Goal: Task Accomplishment & Management: Manage account settings

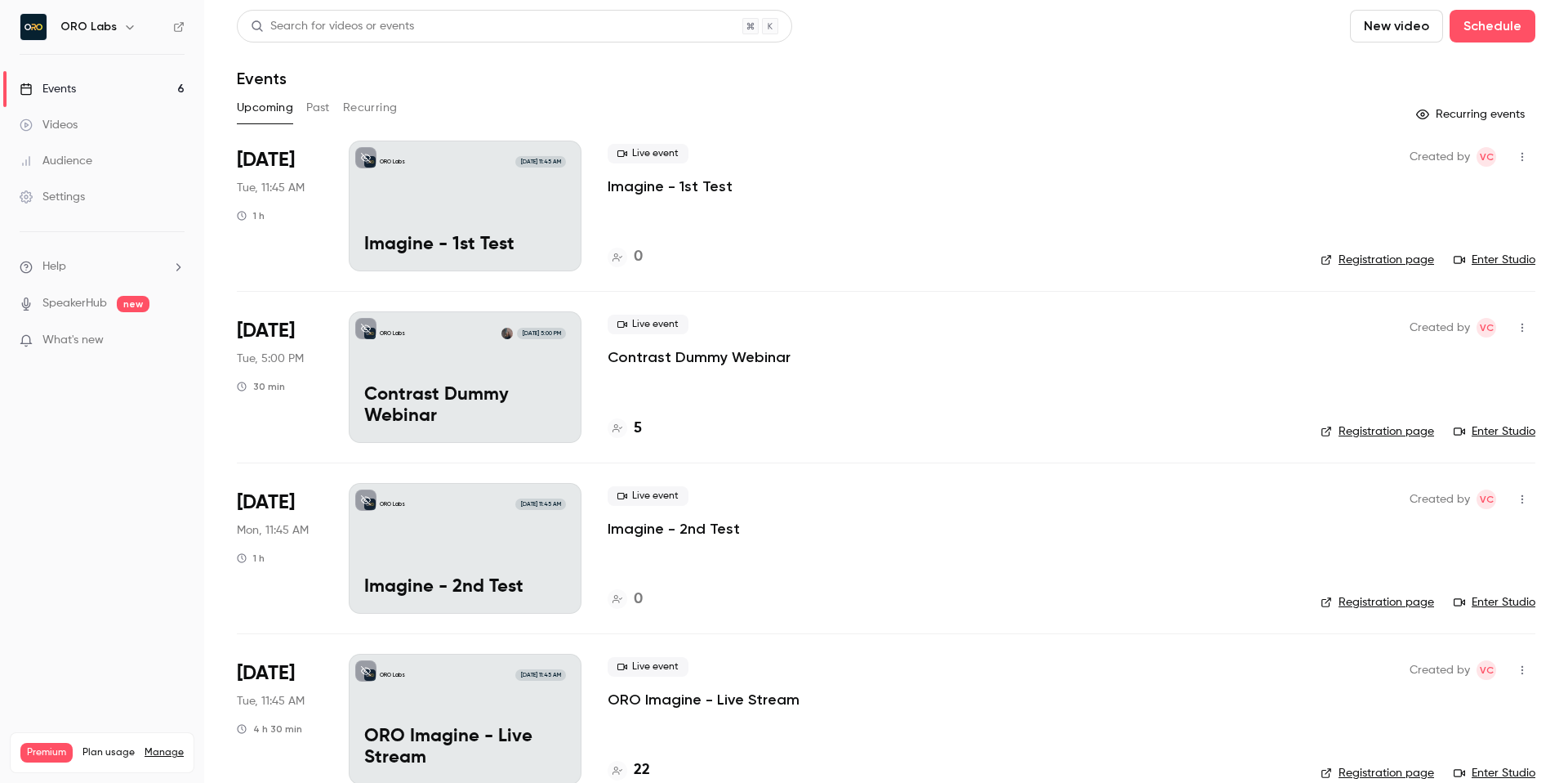
click at [694, 191] on p "Imagine - 1st Test" at bounding box center [670, 186] width 125 height 20
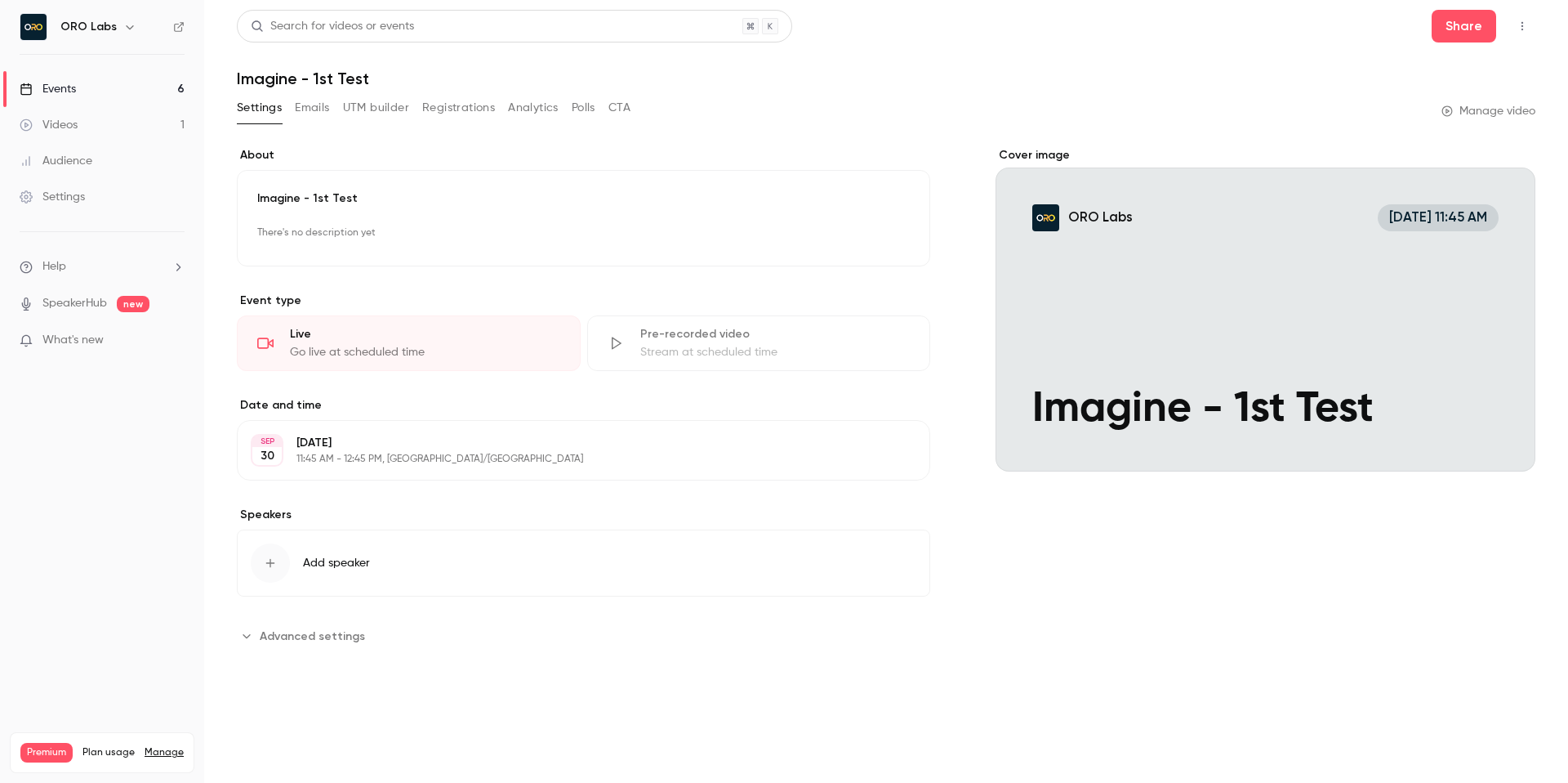
click at [1010, 79] on h1 "Imagine - 1st Test" at bounding box center [887, 78] width 1299 height 20
click at [355, 358] on div "Go live at scheduled time" at bounding box center [425, 352] width 270 height 16
click at [1519, 21] on icon "button" at bounding box center [1522, 26] width 13 height 11
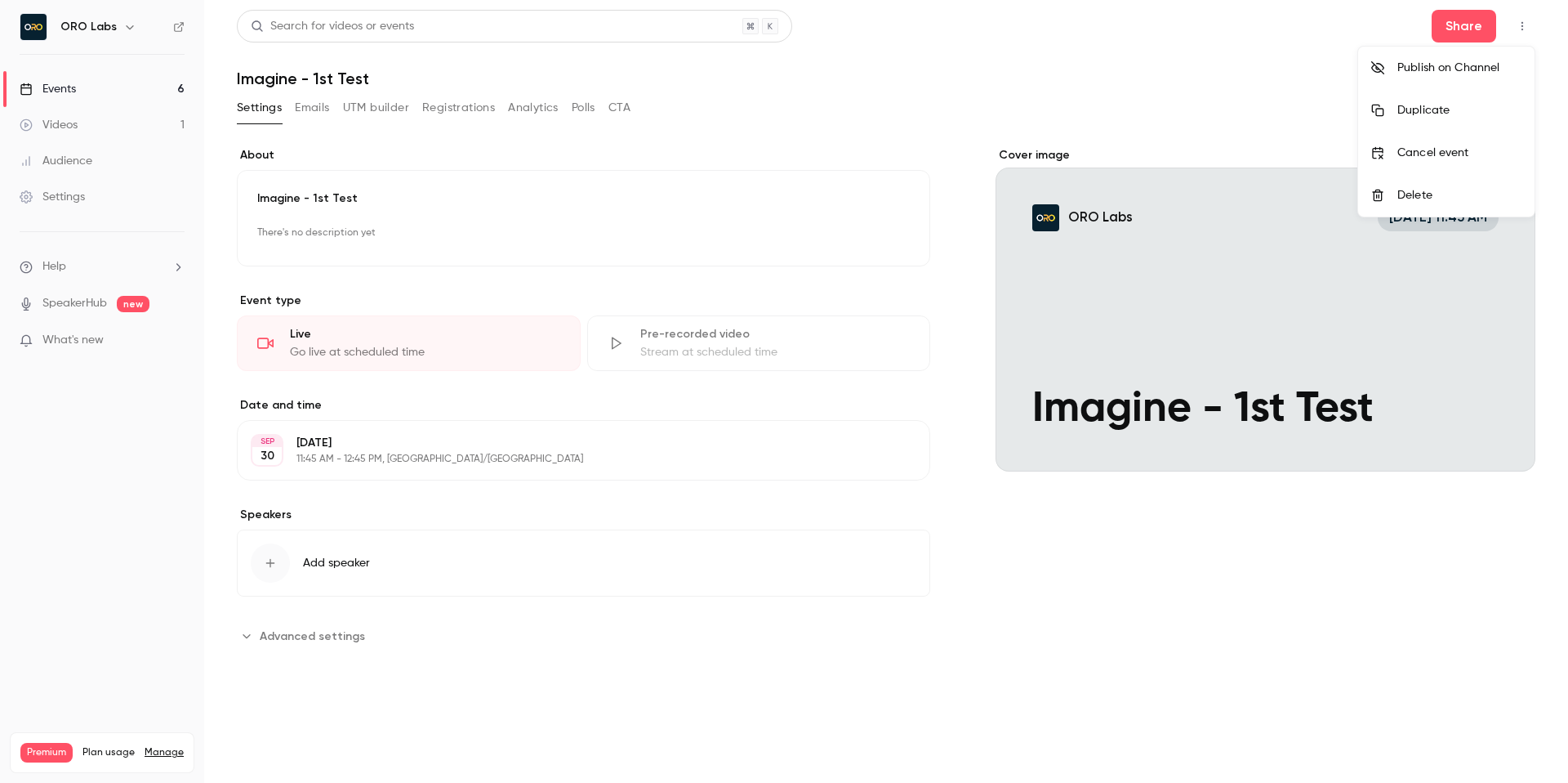
click at [1218, 58] on div at bounding box center [784, 392] width 1568 height 783
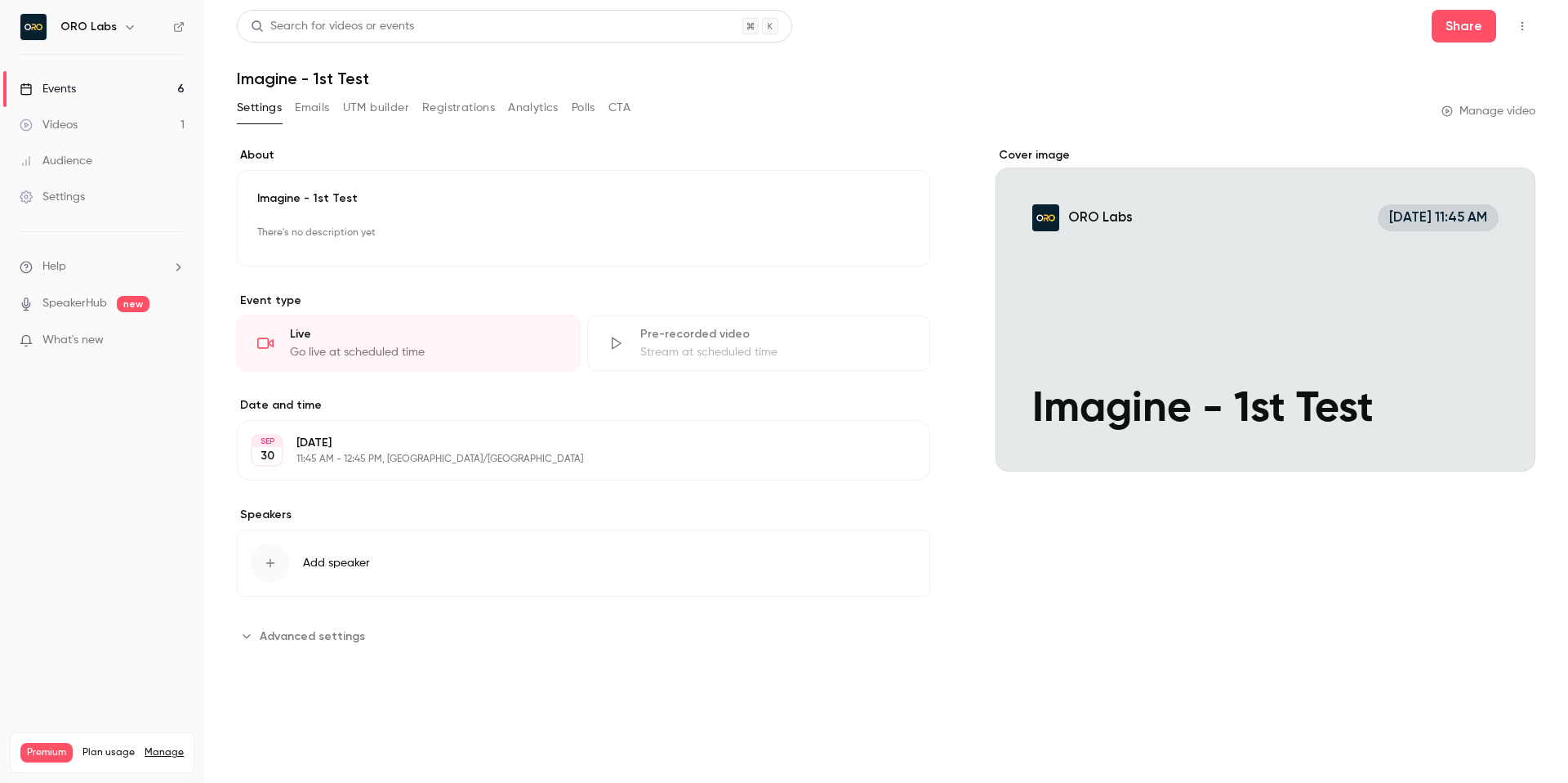
click at [279, 633] on span "Advanced settings" at bounding box center [313, 636] width 106 height 17
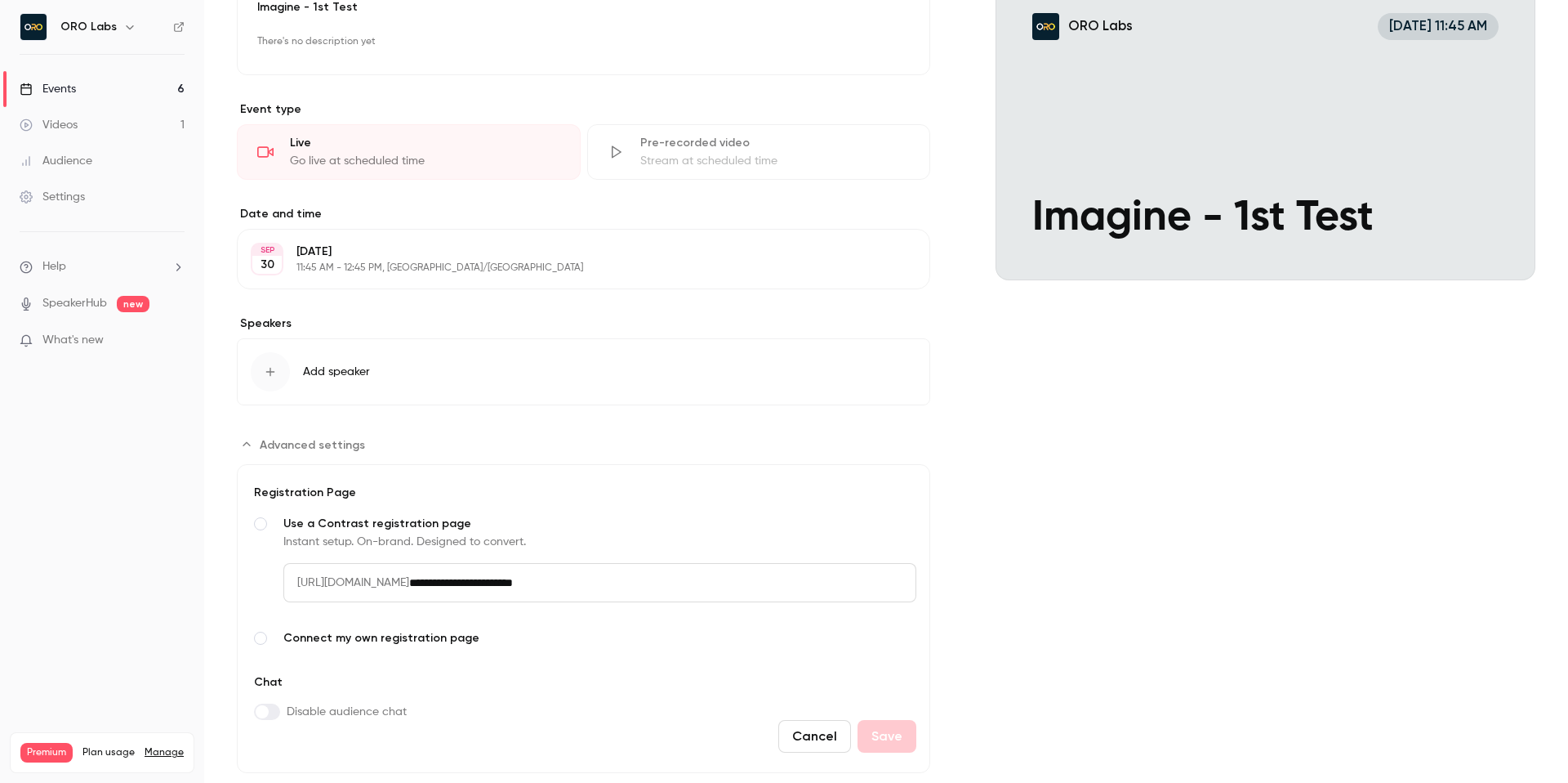
scroll to position [230, 0]
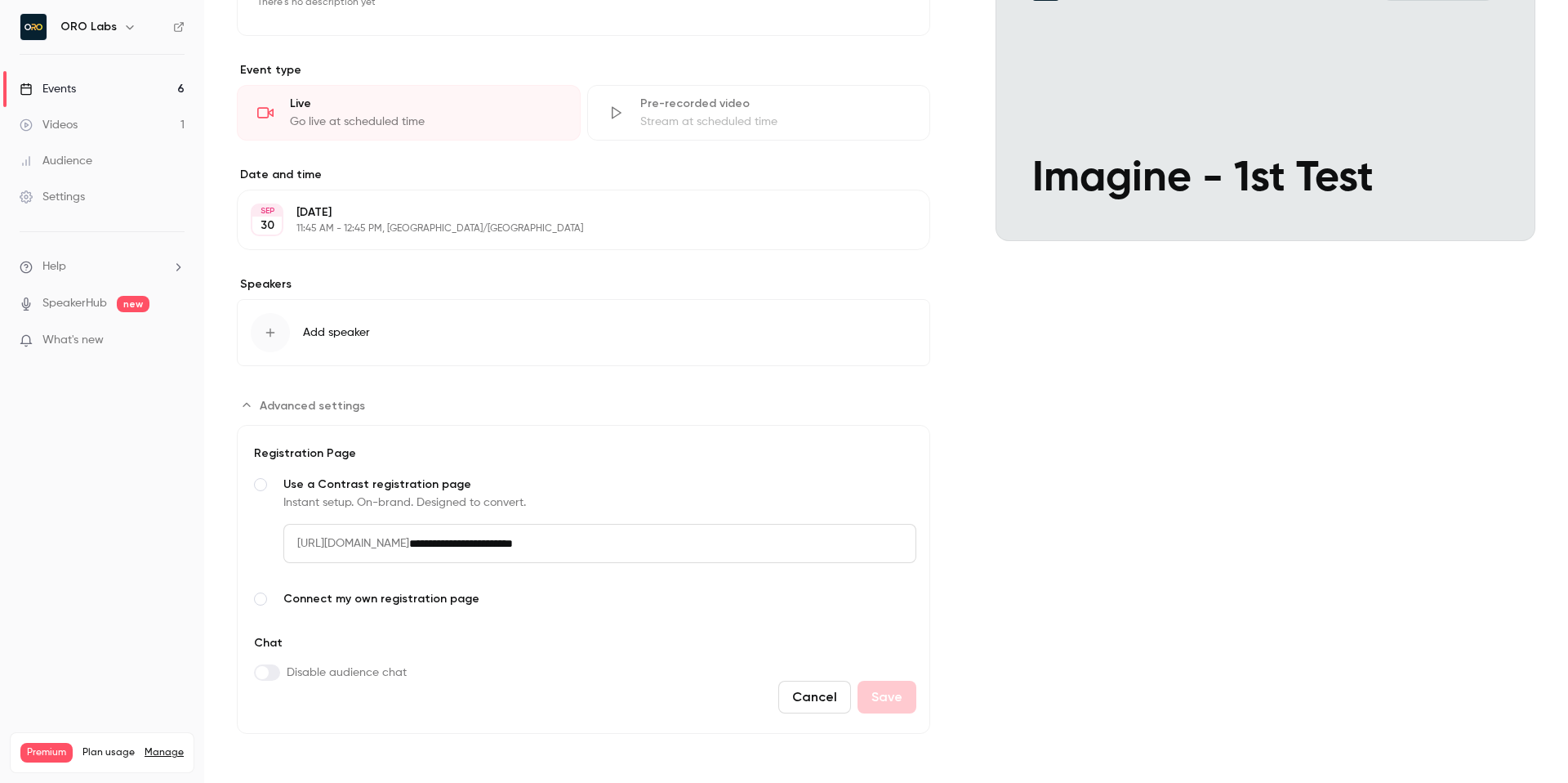
click at [386, 601] on span "Connect my own registration page" at bounding box center [599, 599] width 633 height 16
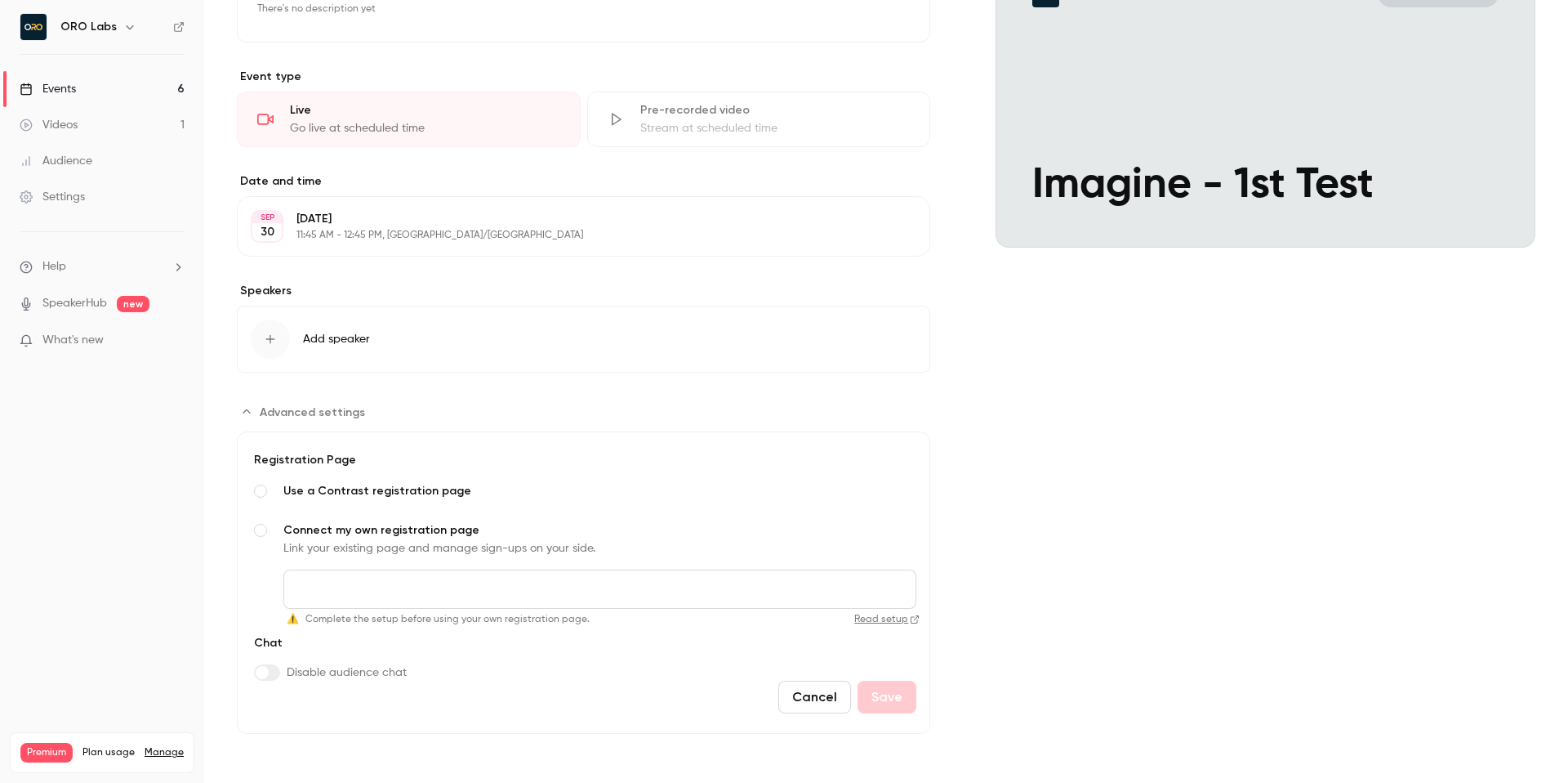
click at [885, 615] on link "Read setup" at bounding box center [758, 618] width 324 height 13
click at [933, 454] on div "**********" at bounding box center [887, 328] width 1299 height 811
click at [826, 692] on button "Cancel" at bounding box center [815, 697] width 73 height 33
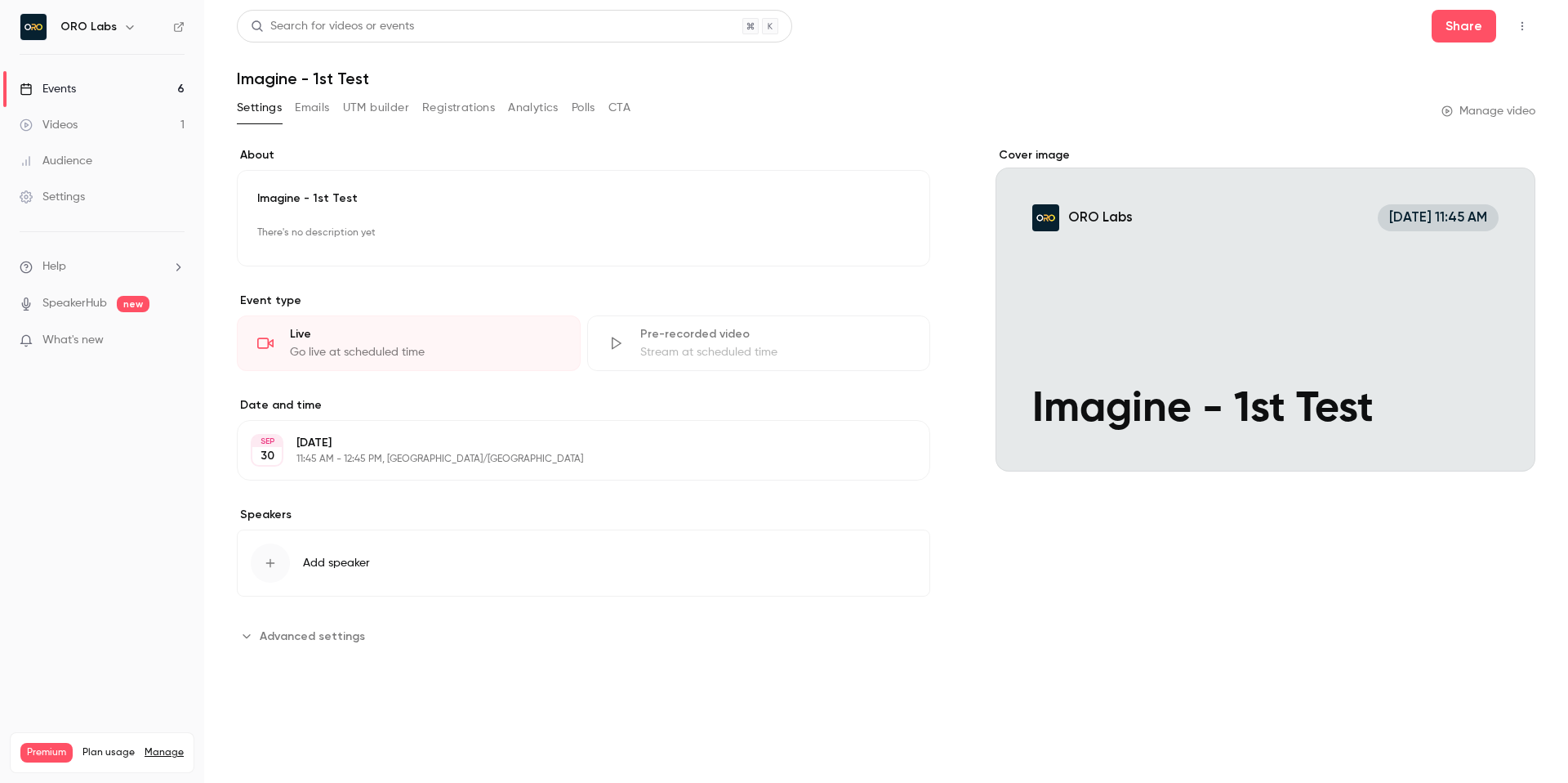
click at [109, 81] on link "Events 6" at bounding box center [102, 89] width 204 height 36
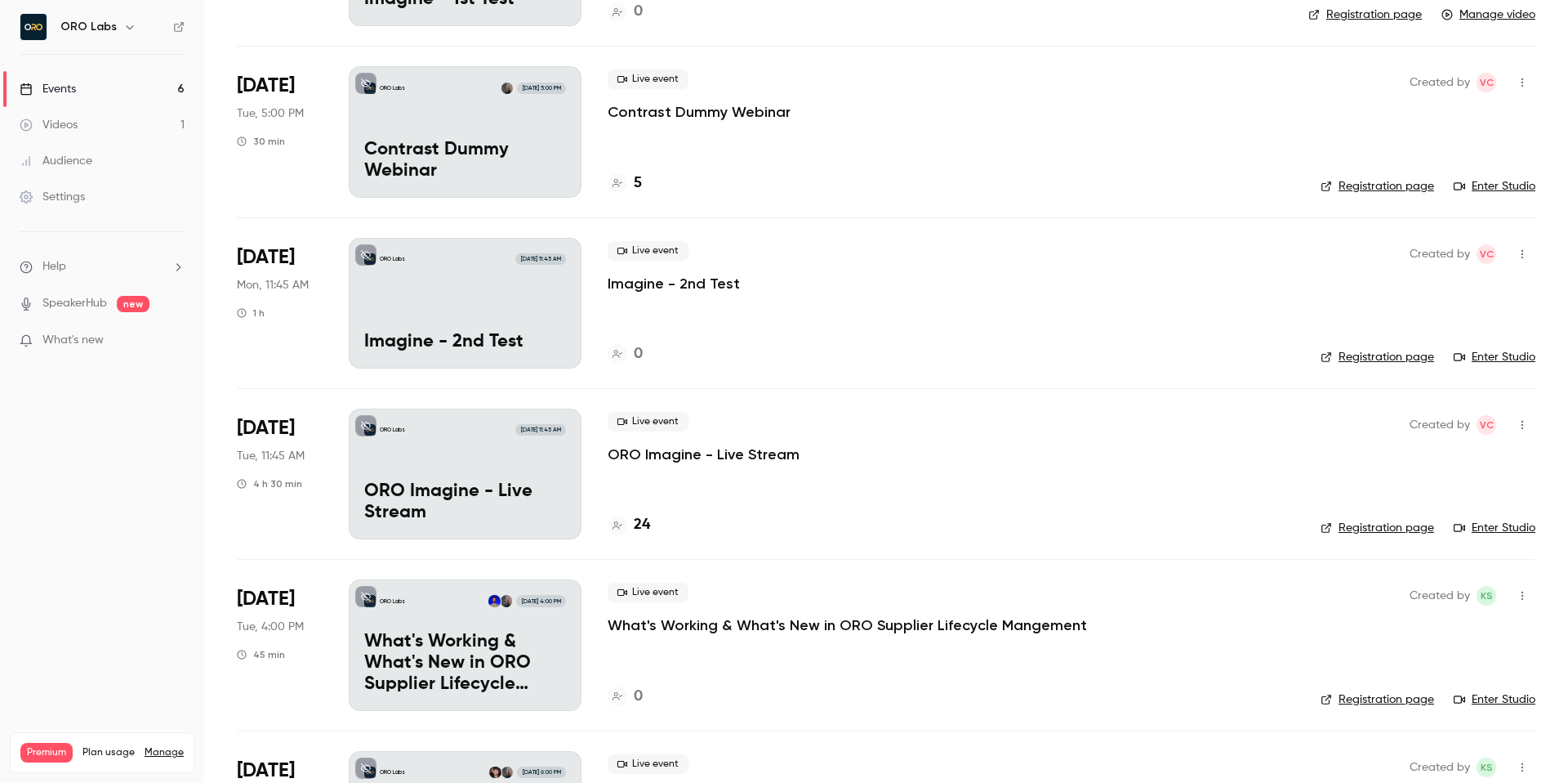
scroll to position [248, 0]
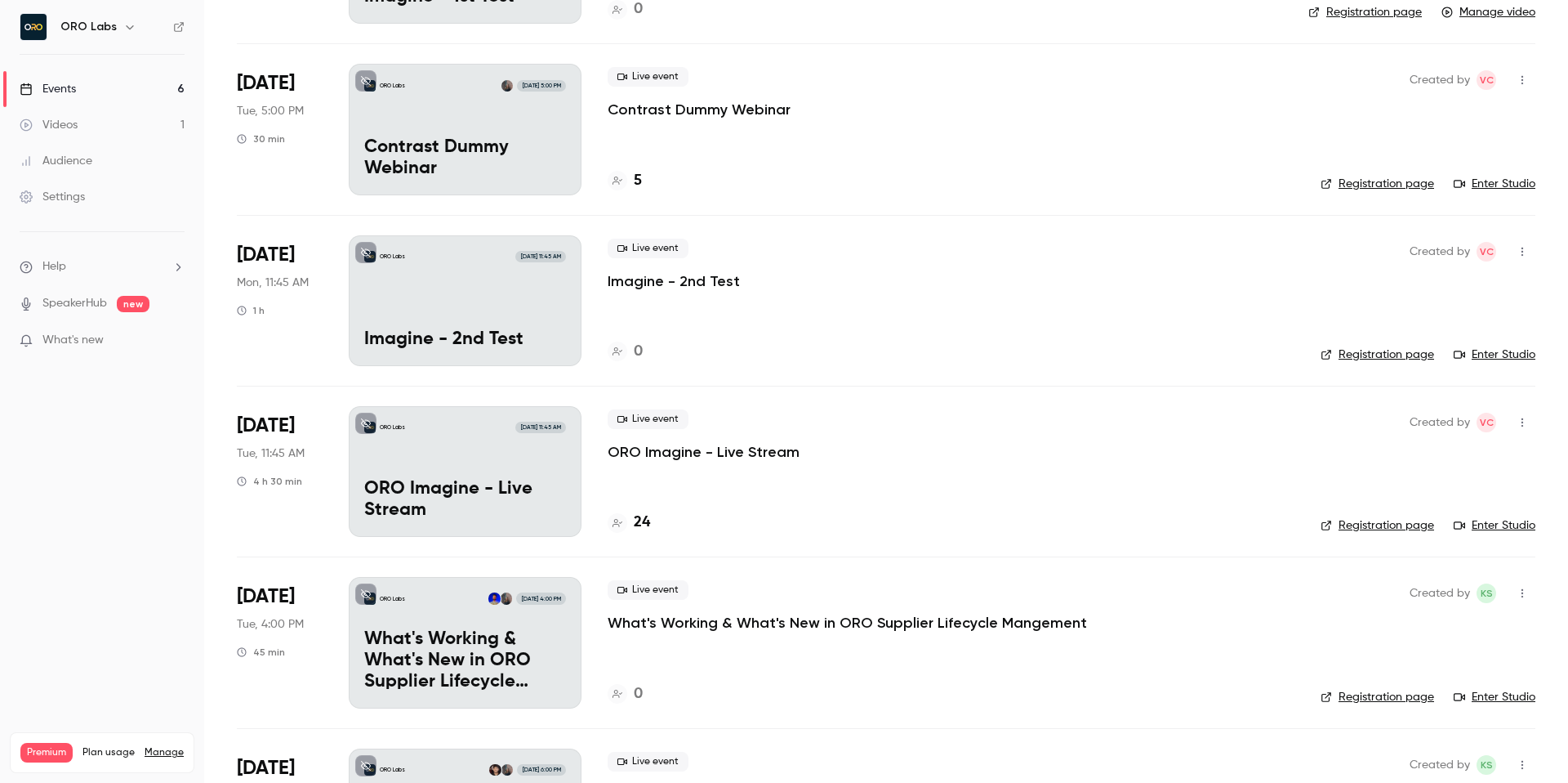
click at [754, 456] on p "ORO Imagine - Live Stream" at bounding box center [704, 451] width 192 height 20
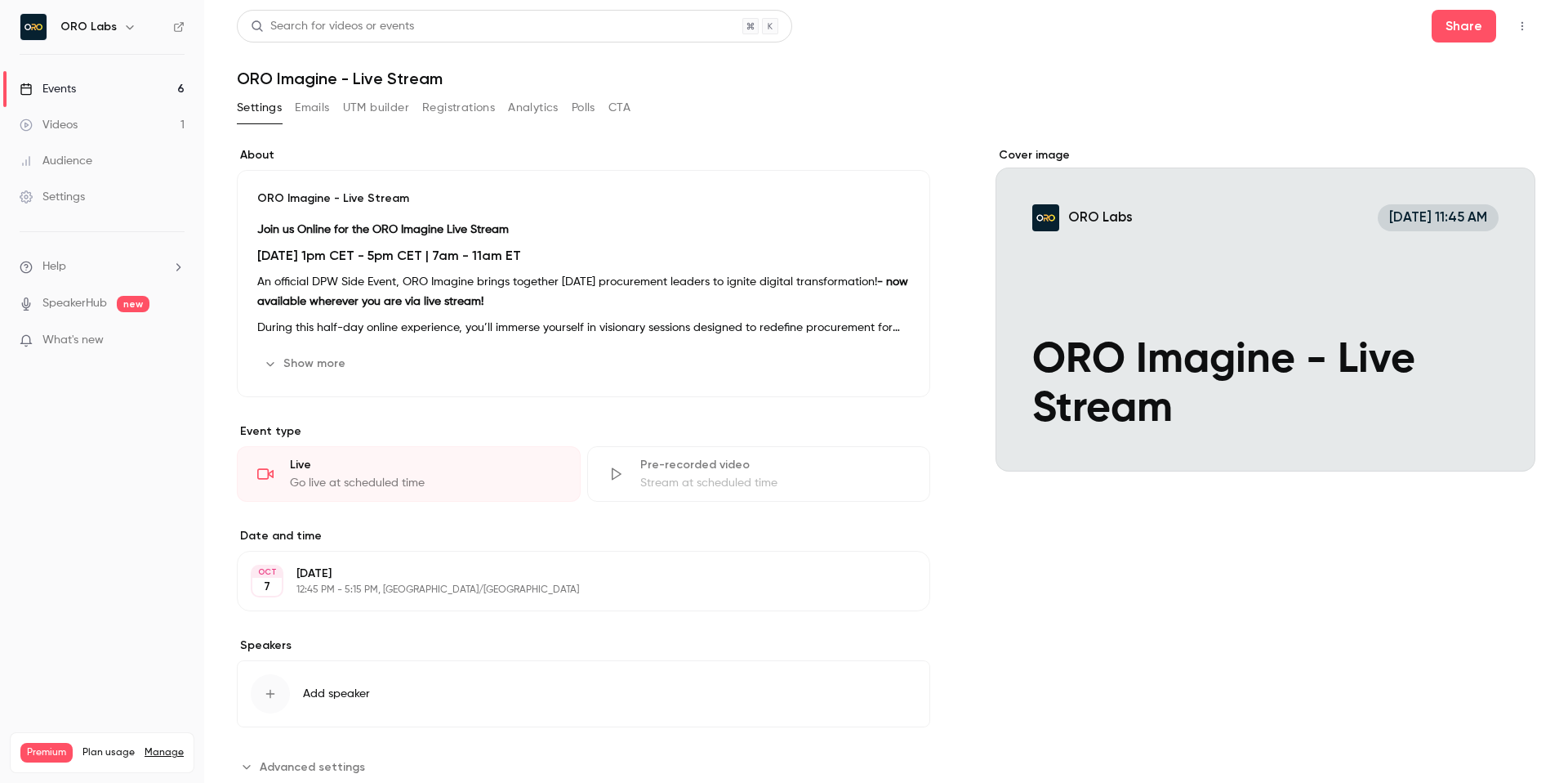
scroll to position [46, 0]
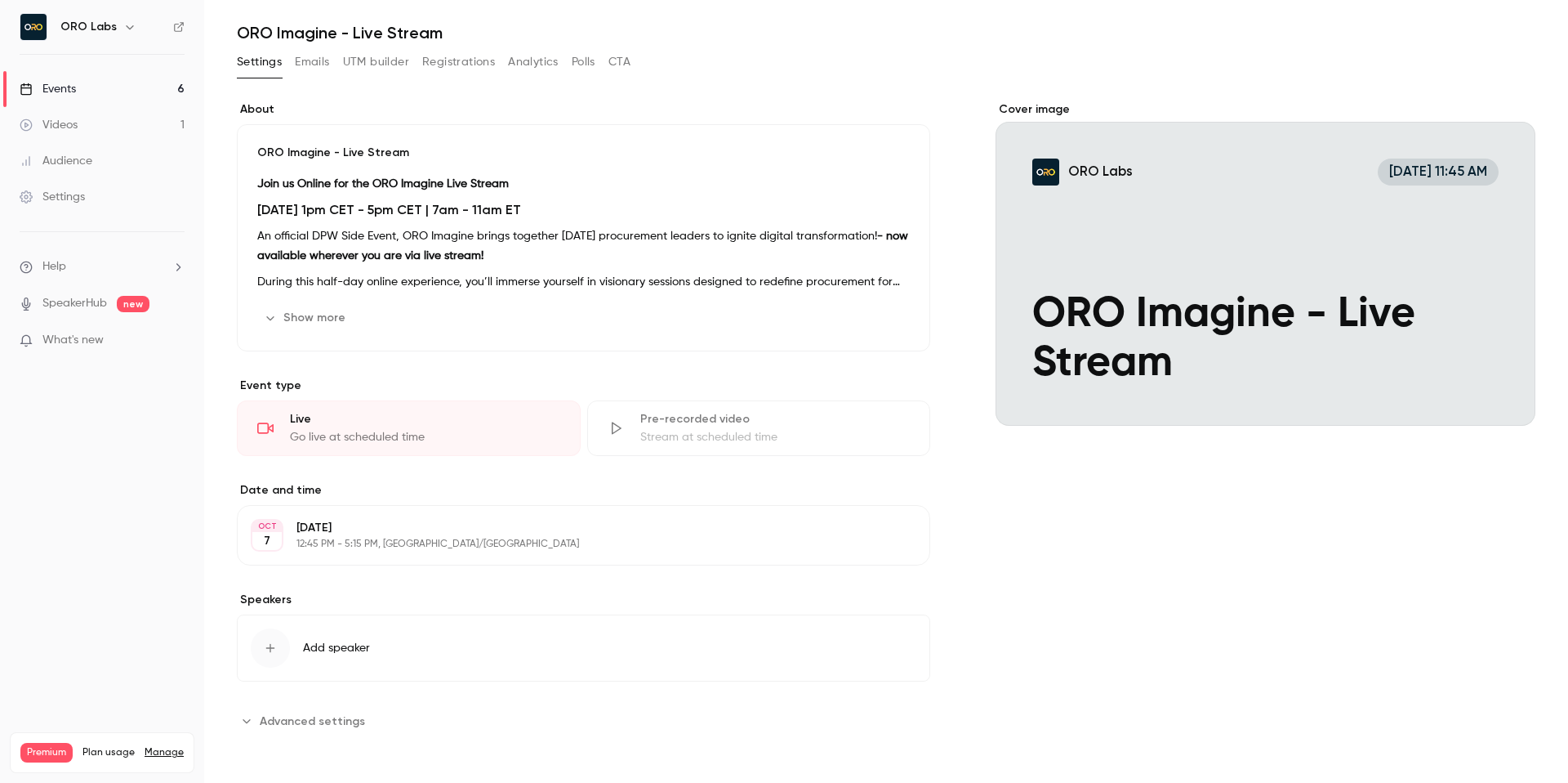
click at [332, 727] on span "Advanced settings" at bounding box center [313, 722] width 106 height 17
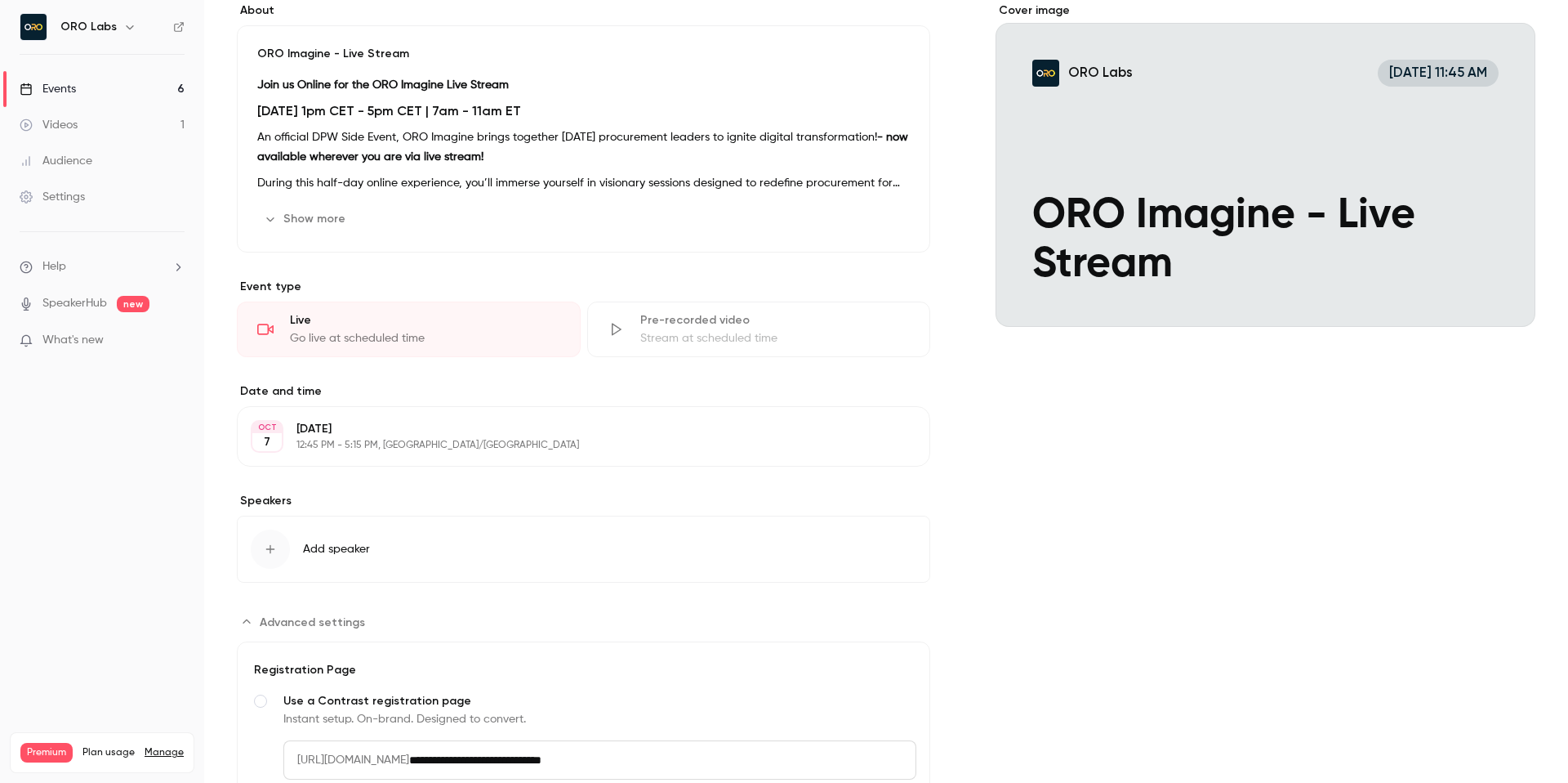
scroll to position [361, 0]
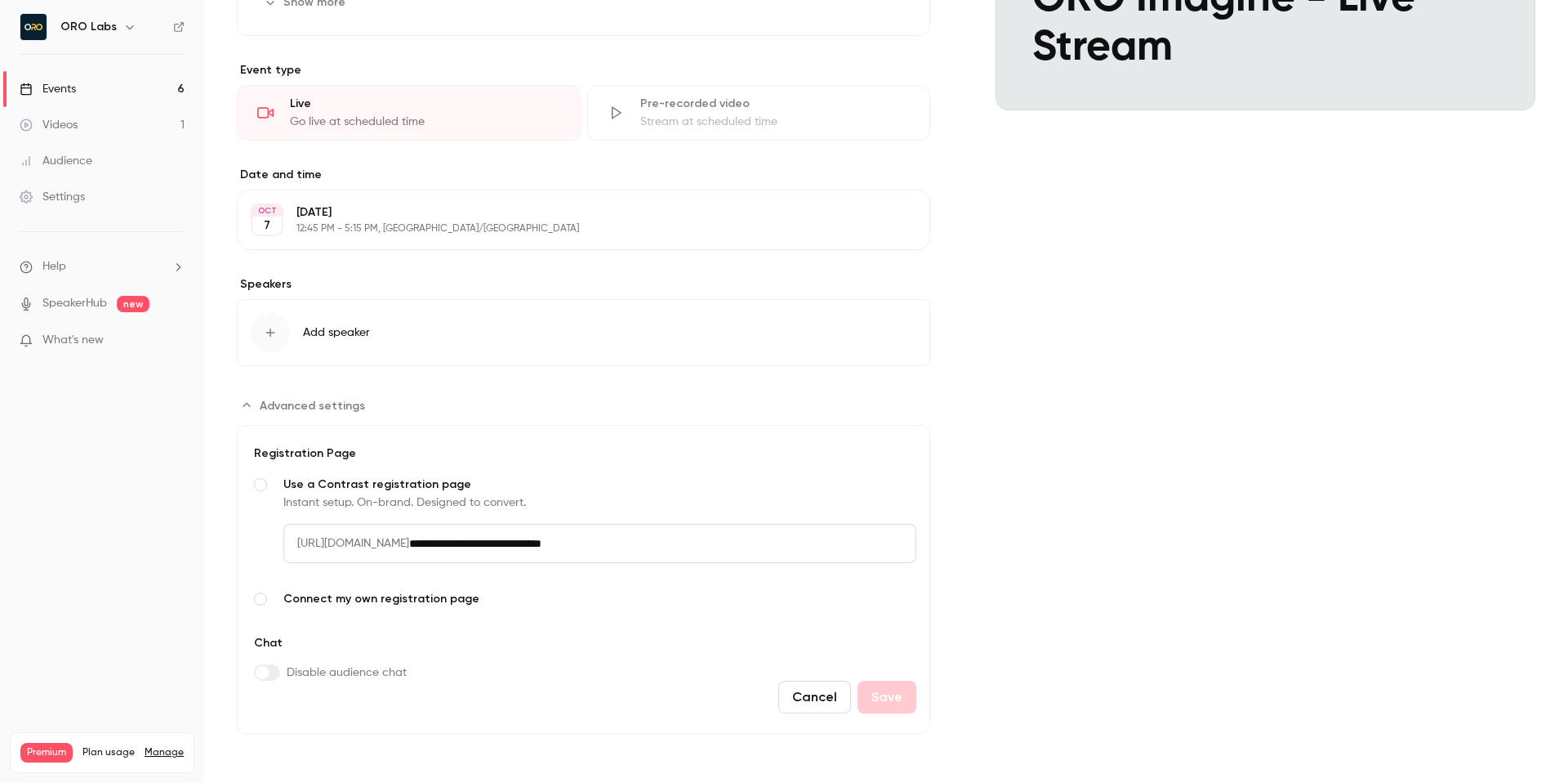
click at [377, 591] on span "Connect my own registration page" at bounding box center [599, 599] width 633 height 16
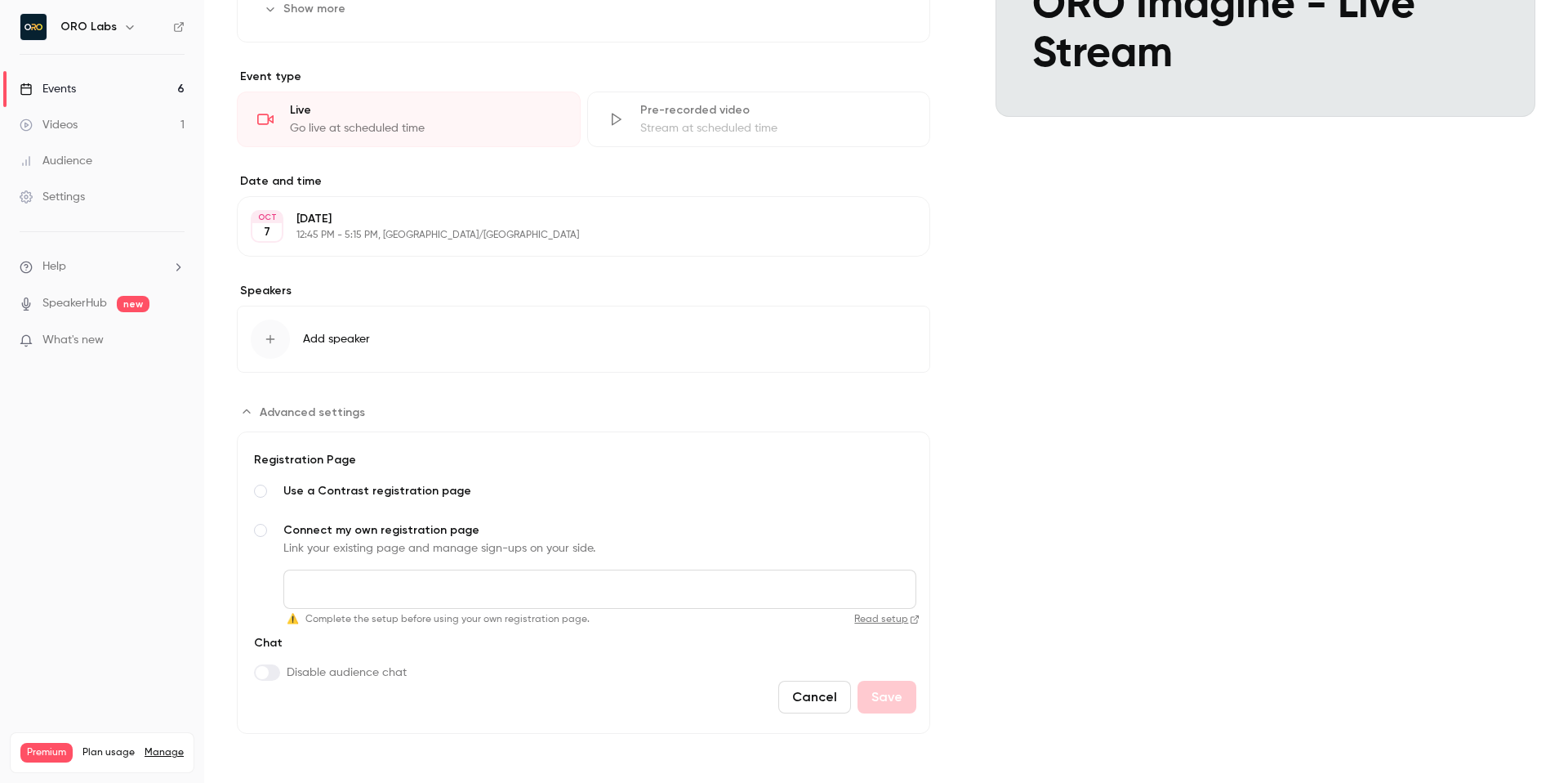
click at [813, 701] on button "Cancel" at bounding box center [815, 697] width 73 height 33
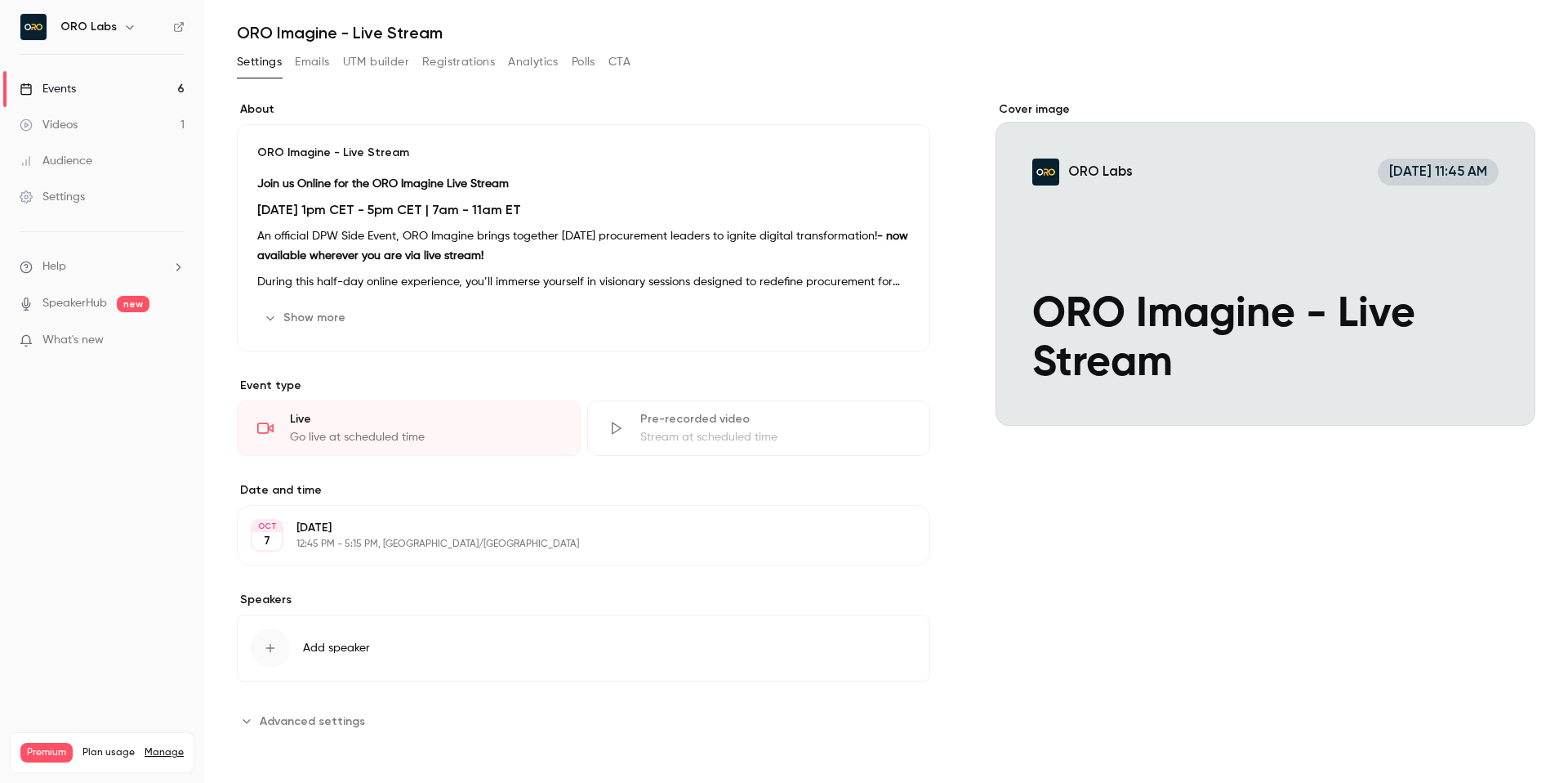
scroll to position [46, 0]
click at [129, 87] on link "Events 6" at bounding box center [102, 89] width 204 height 36
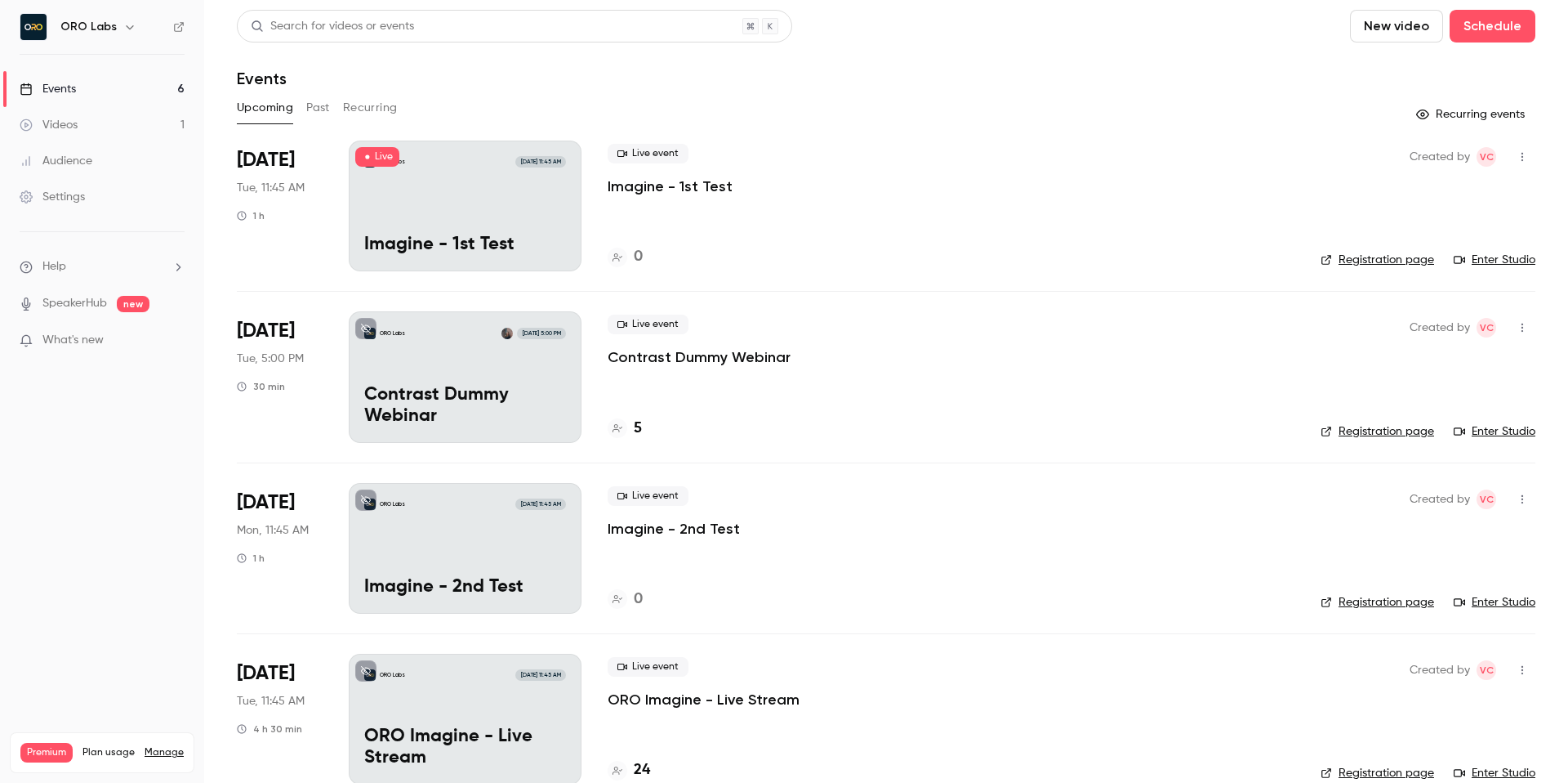
click at [450, 180] on div "ORO Labs [DATE] 11:45 AM Imagine - 1st Test" at bounding box center [465, 205] width 233 height 131
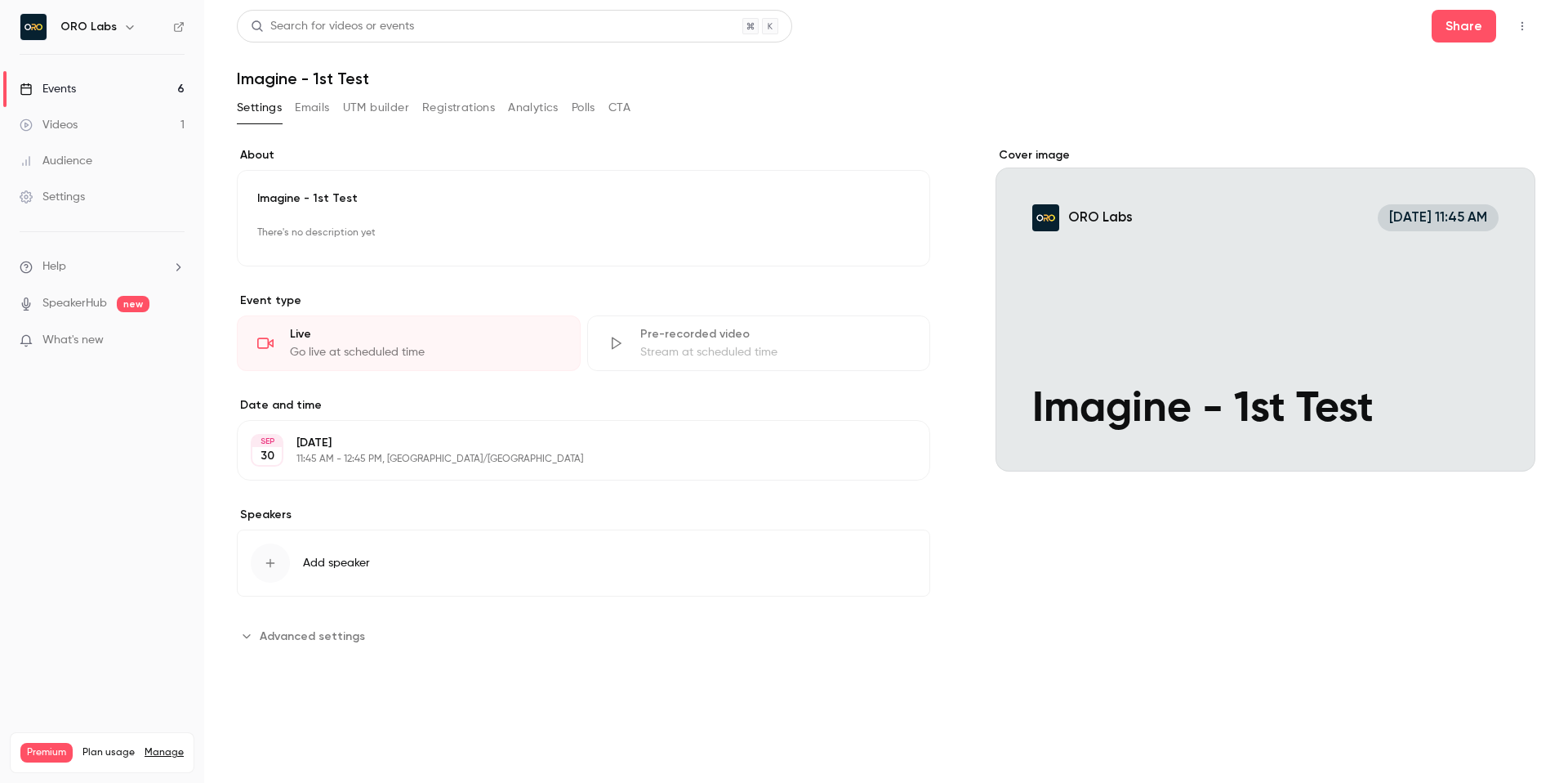
click at [902, 108] on div "Settings Emails UTM builder Registrations Analytics Polls CTA" at bounding box center [887, 111] width 1299 height 33
click at [1532, 27] on button "button" at bounding box center [1522, 26] width 26 height 26
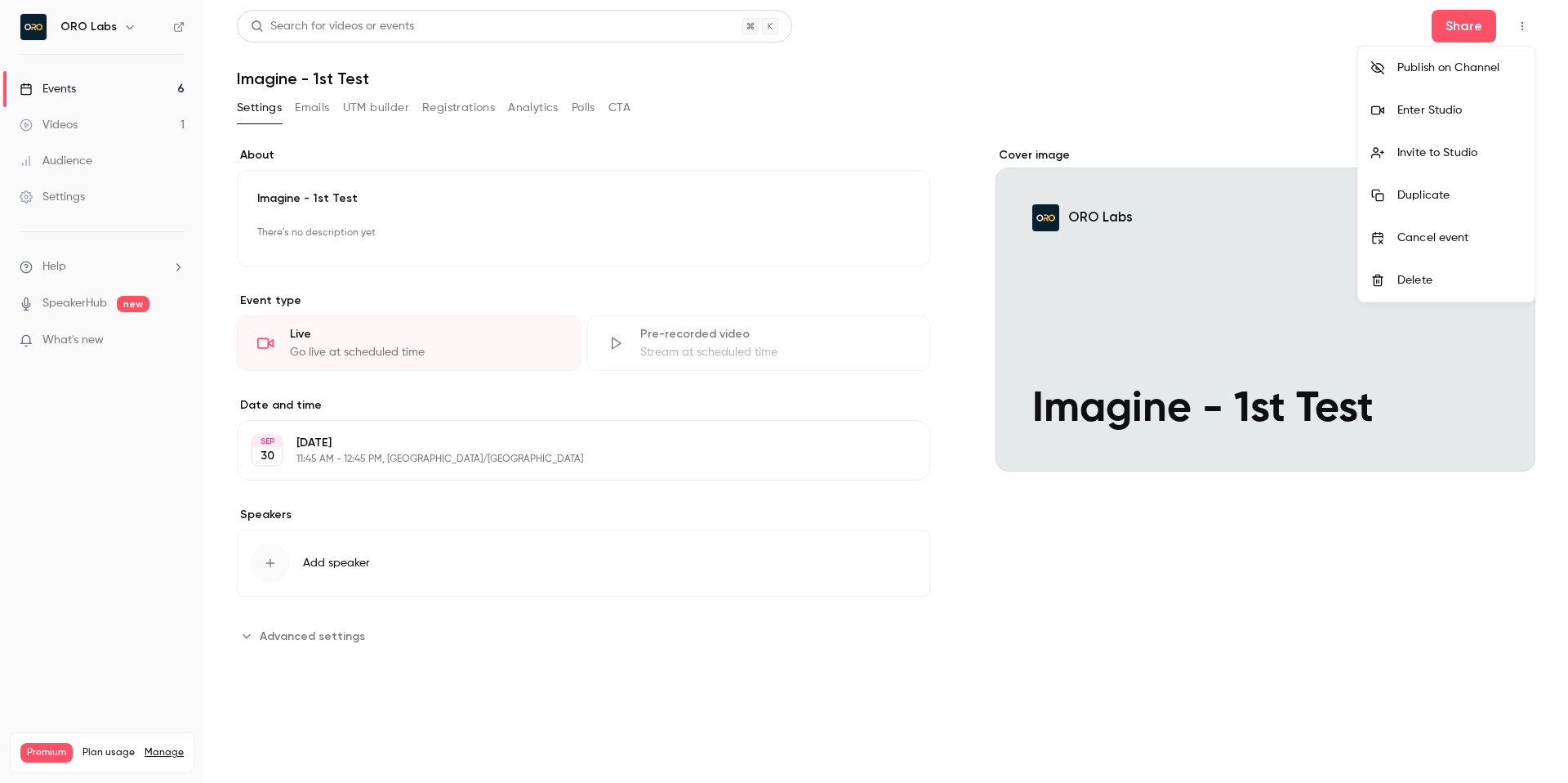
click at [1454, 105] on div "Enter Studio" at bounding box center [1459, 110] width 124 height 16
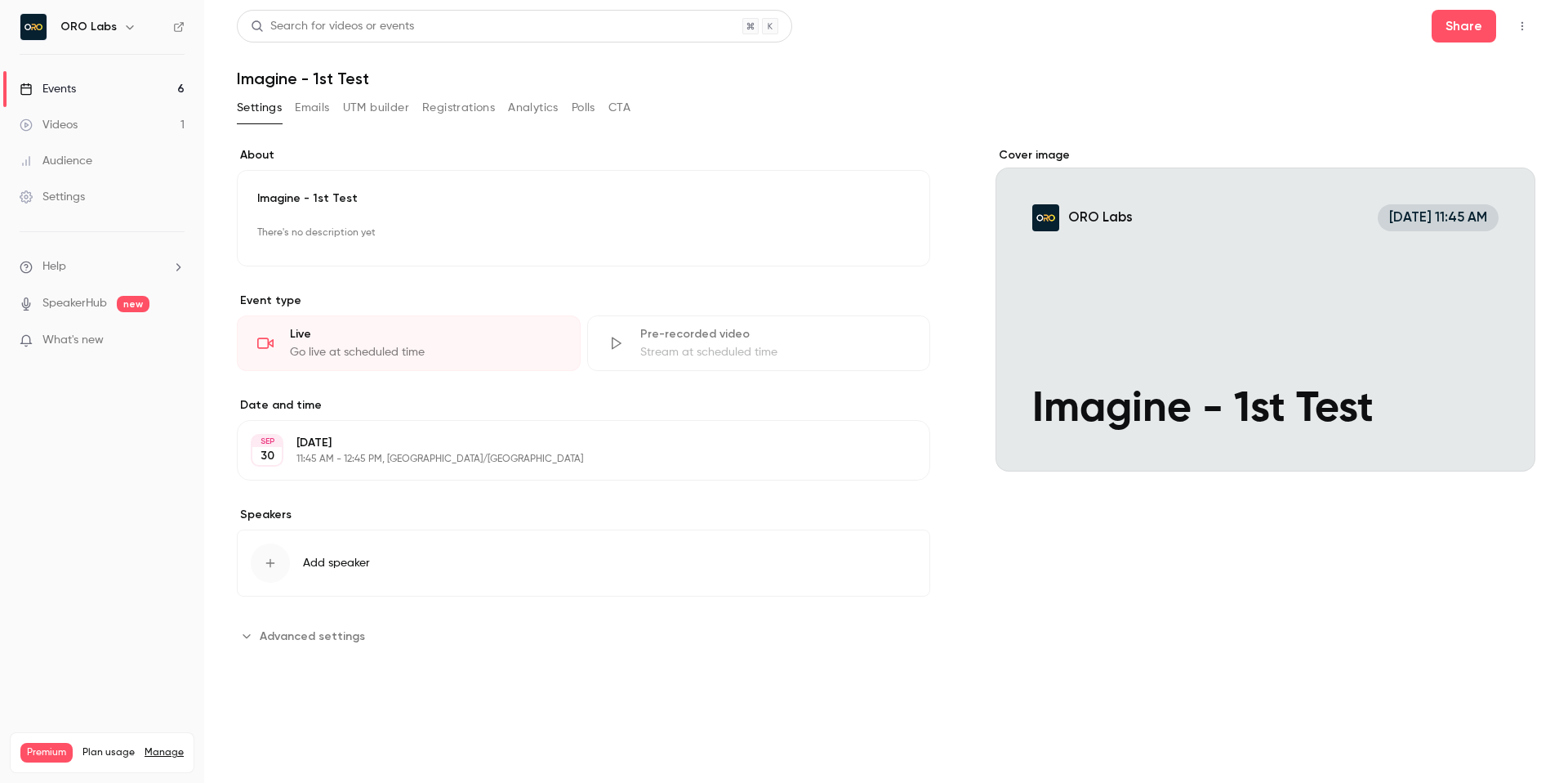
click at [929, 312] on section "Event type Live Go live at scheduled time Pre-recorded video Stream at schedule…" at bounding box center [584, 332] width 694 height 79
click at [1520, 34] on button "button" at bounding box center [1522, 26] width 26 height 26
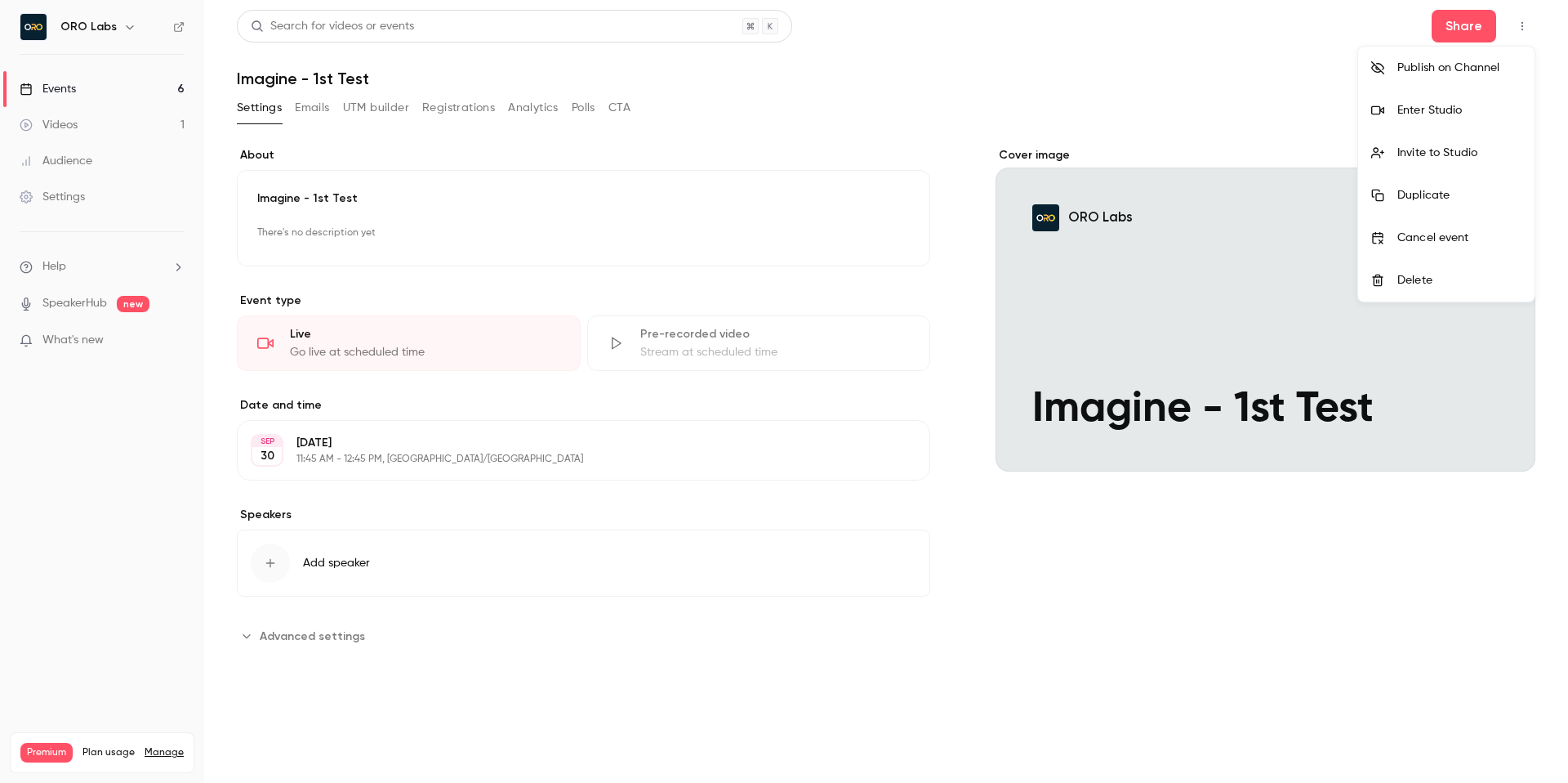
click at [448, 106] on div at bounding box center [784, 392] width 1568 height 783
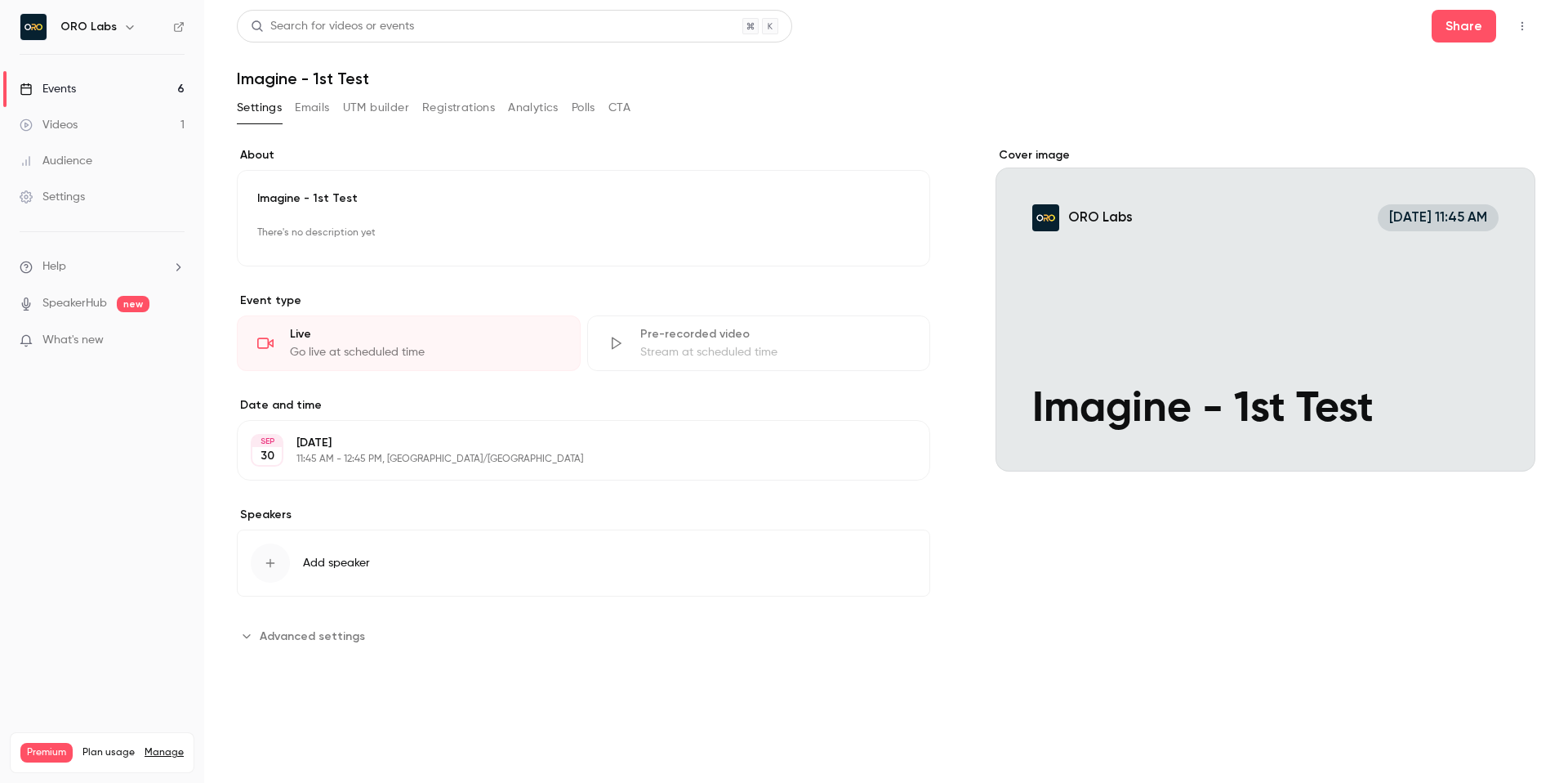
click at [465, 108] on button "Registrations" at bounding box center [459, 107] width 73 height 26
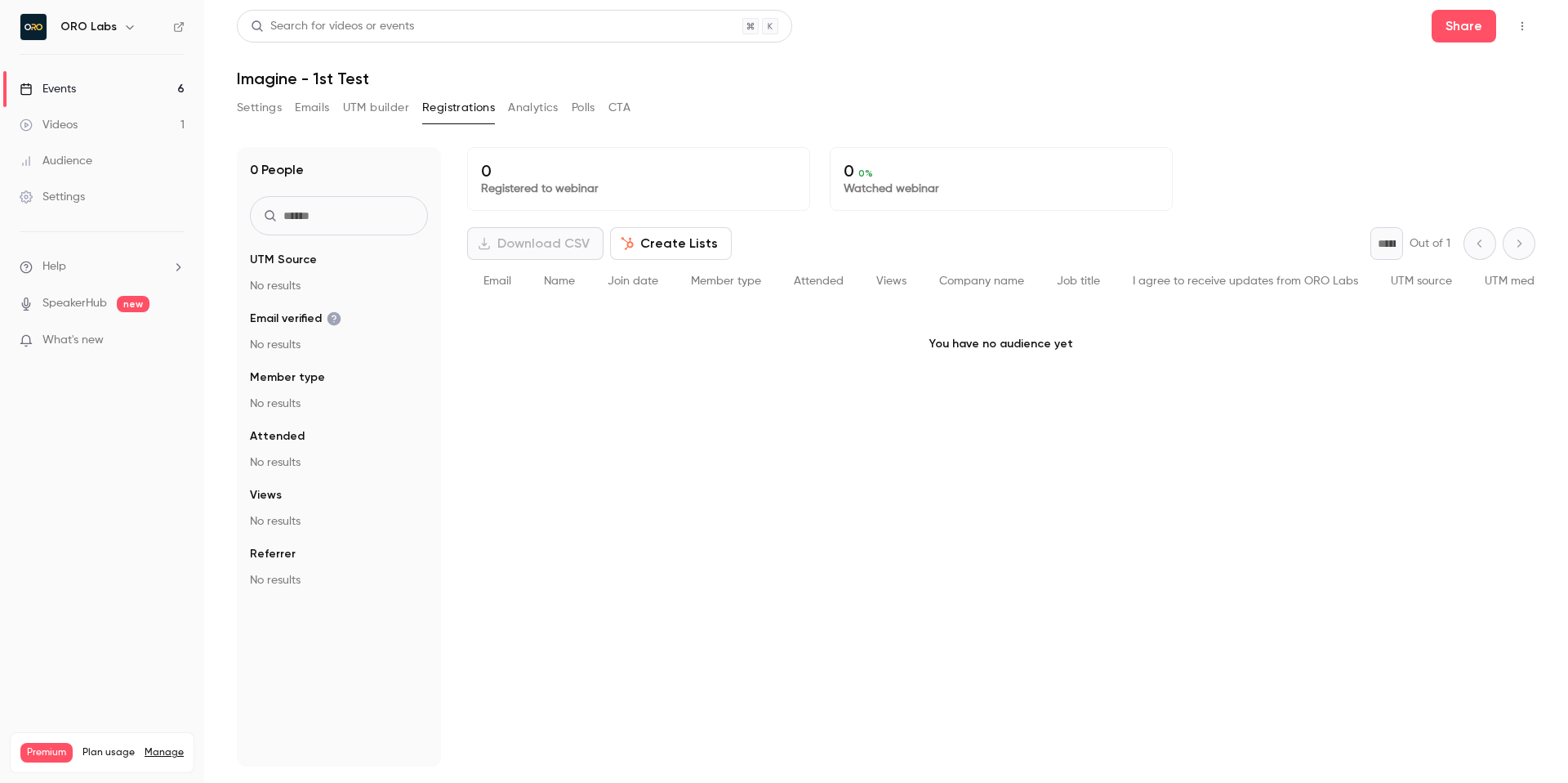
click at [1426, 18] on div "Search for videos or events Share" at bounding box center [887, 26] width 1299 height 33
click at [1462, 31] on button "Share" at bounding box center [1464, 26] width 65 height 33
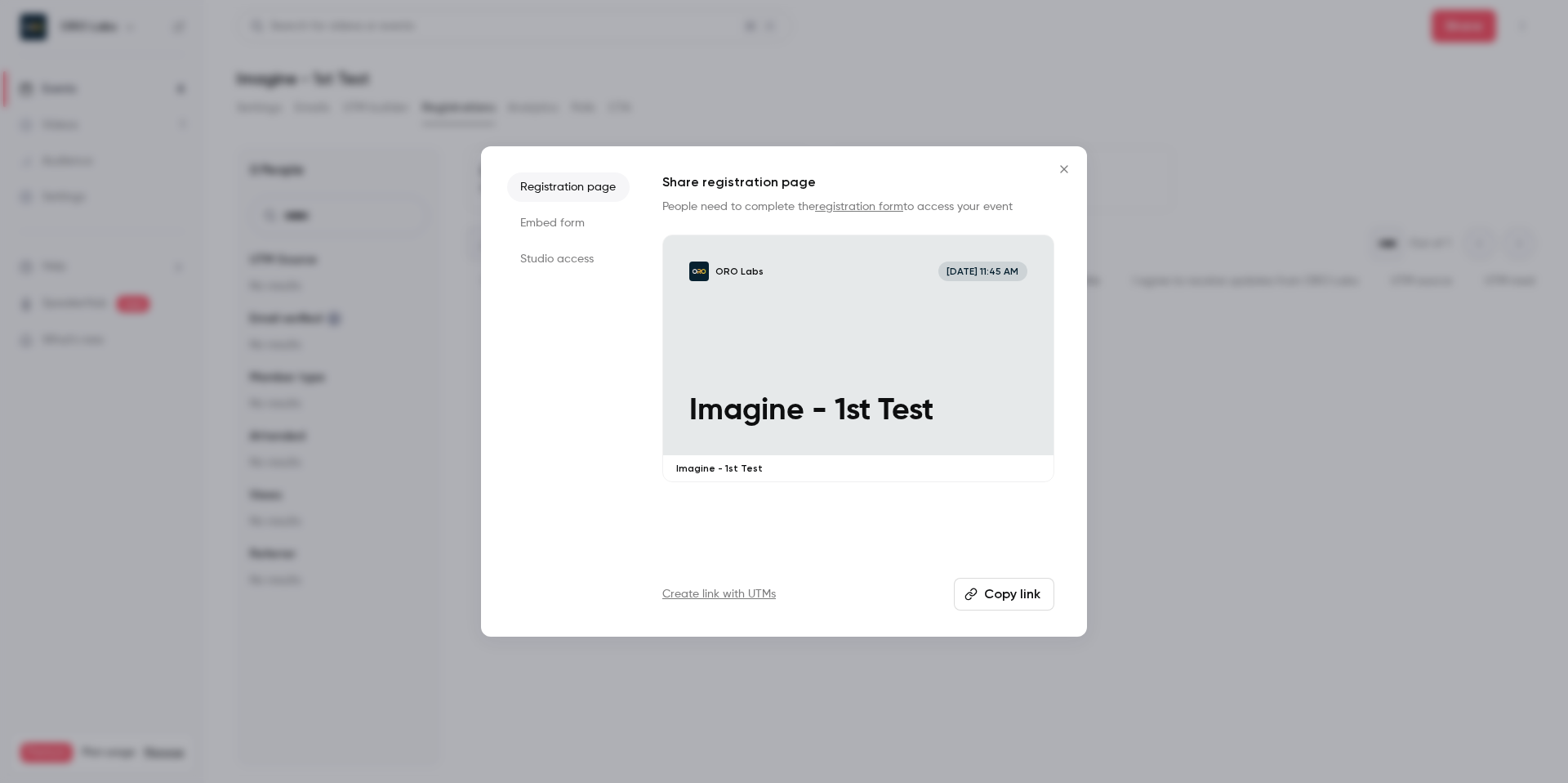
click at [986, 592] on button "Copy link" at bounding box center [1004, 594] width 100 height 33
click at [1061, 163] on icon "Close" at bounding box center [1064, 169] width 20 height 13
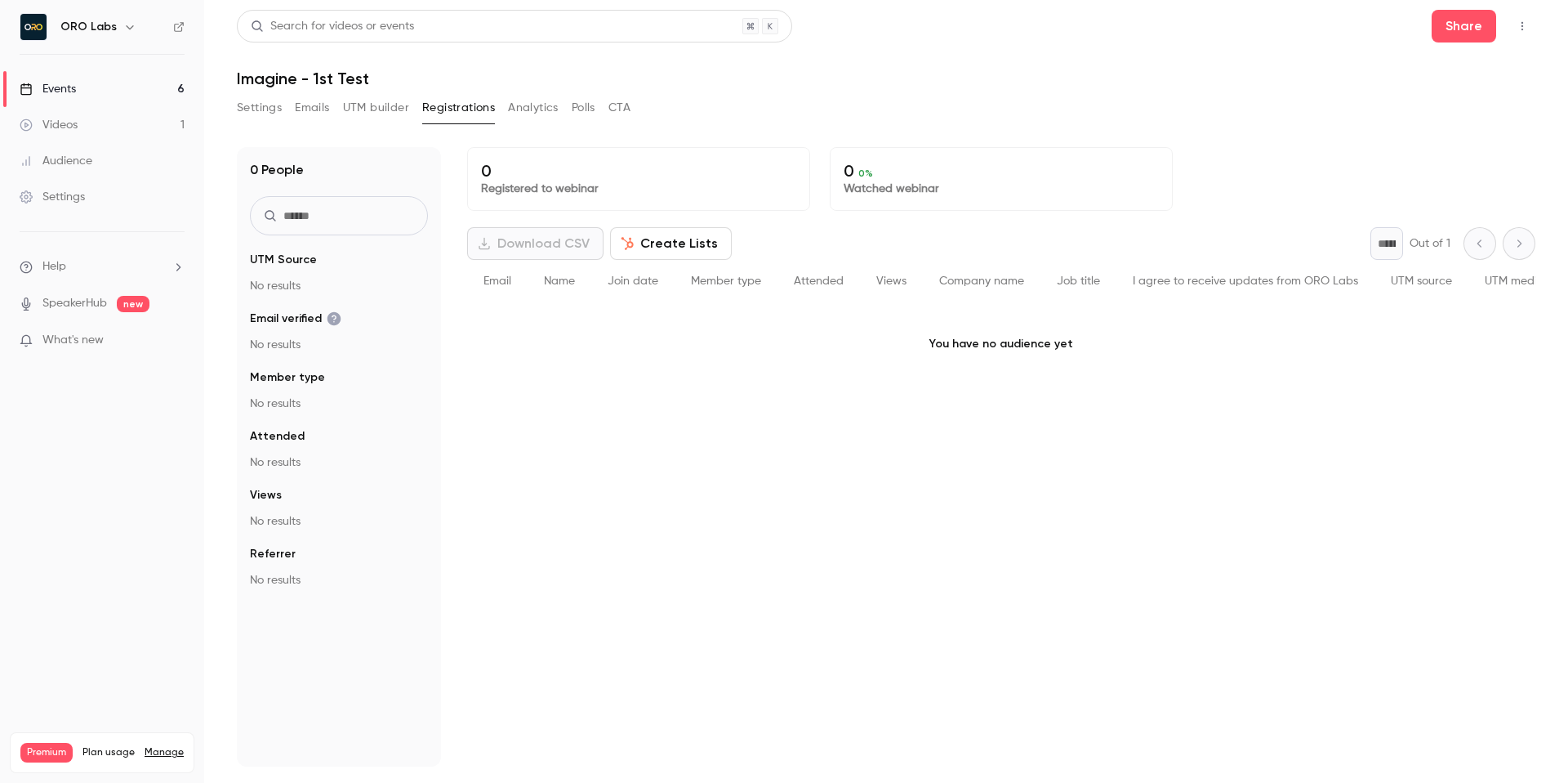
click at [1113, 65] on header "Search for videos or events Share Imagine - 1st Test" at bounding box center [887, 49] width 1299 height 79
click at [1043, 68] on h1 "Imagine - 1st Test" at bounding box center [887, 78] width 1299 height 20
click at [1029, 65] on header "Search for videos or events Share Imagine - 1st Test" at bounding box center [887, 49] width 1299 height 79
click at [159, 93] on link "Events 6" at bounding box center [102, 89] width 204 height 36
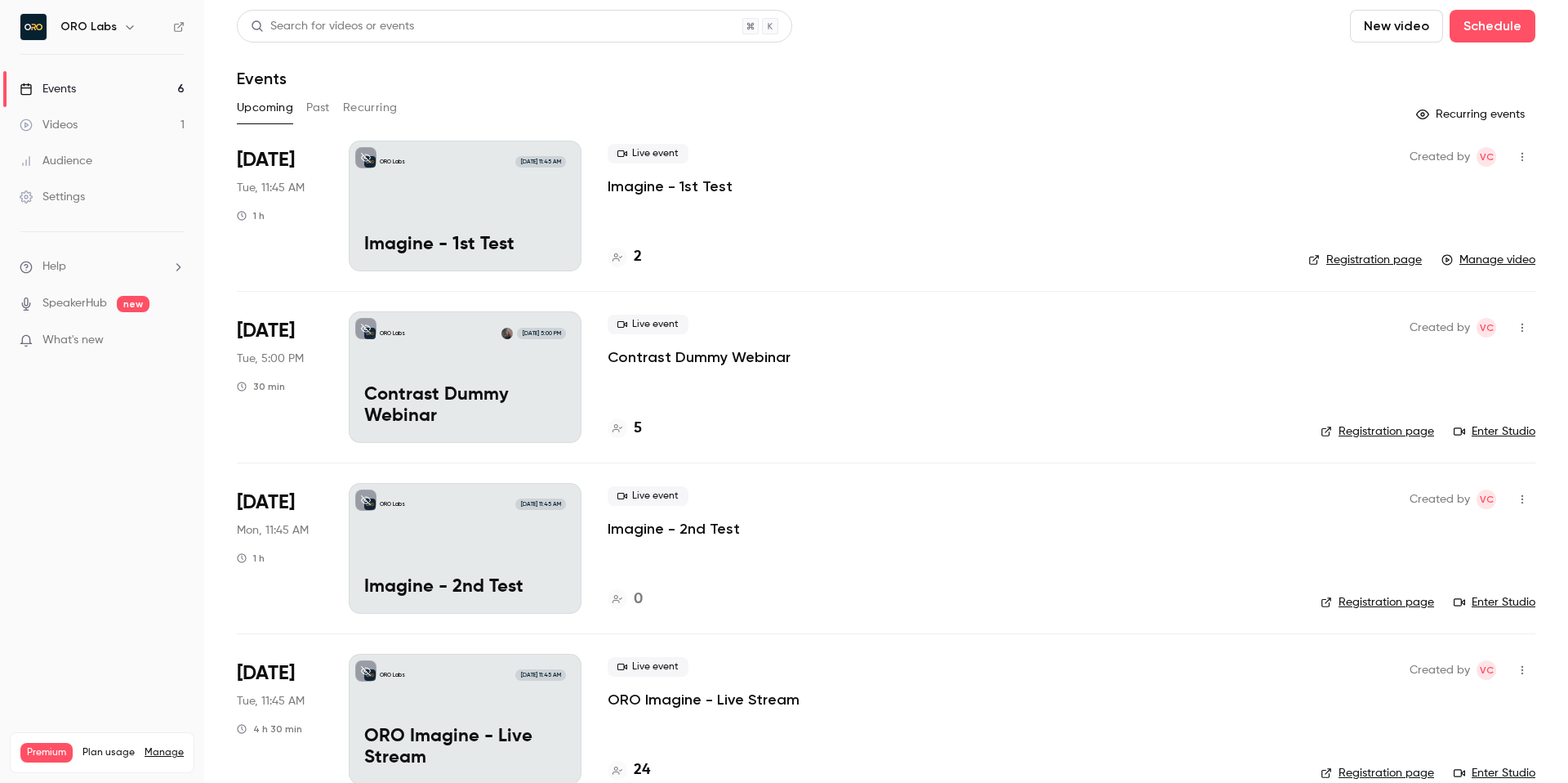
click at [1016, 79] on div "Events" at bounding box center [887, 78] width 1299 height 20
